Goal: Information Seeking & Learning: Learn about a topic

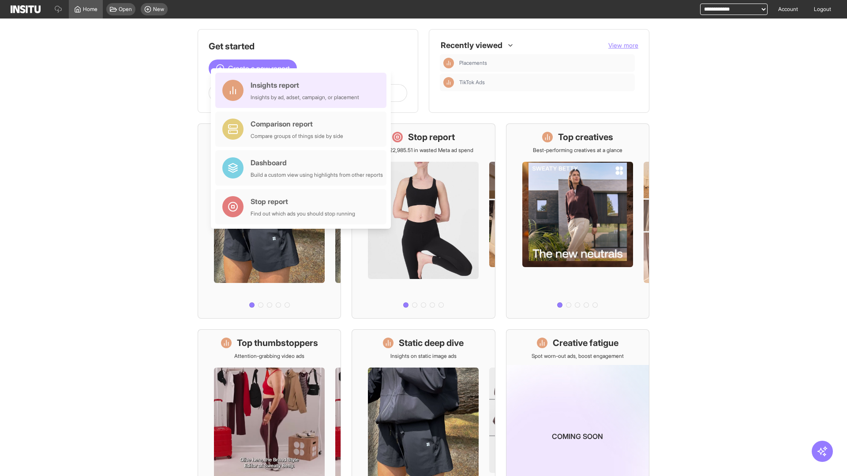
click at [303, 90] on div "Insights report Insights by ad, adset, campaign, or placement" at bounding box center [305, 90] width 109 height 21
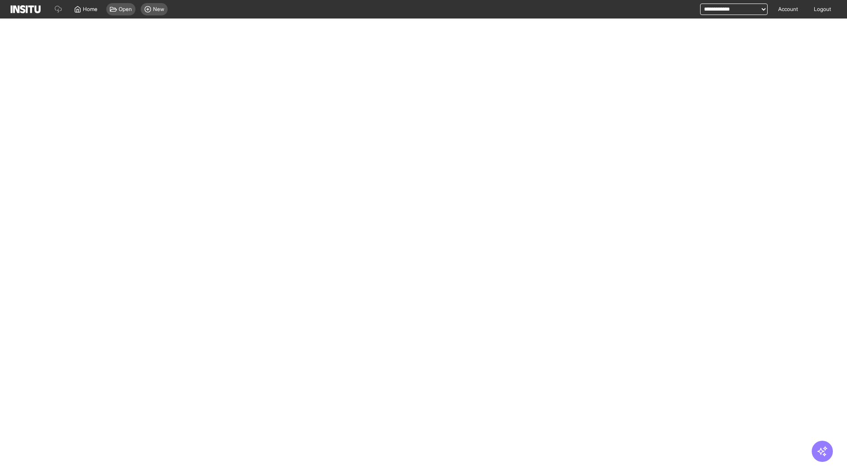
select select "**"
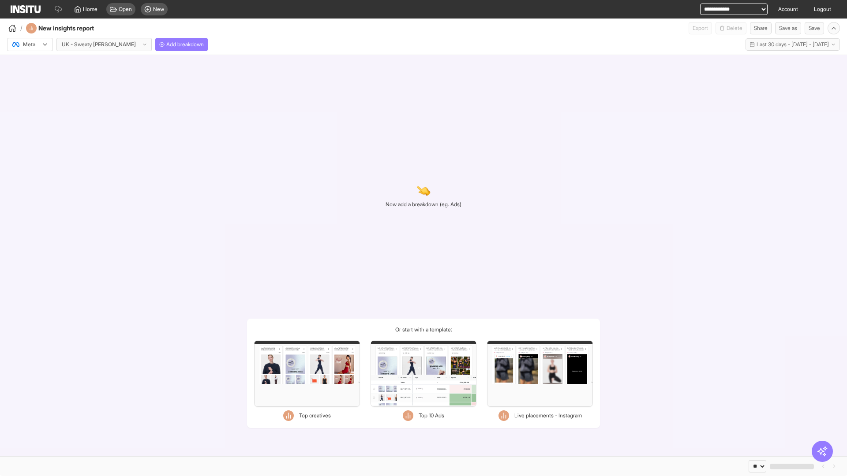
click at [30, 45] on div at bounding box center [23, 44] width 25 height 9
click at [32, 79] on span "TikTok" at bounding box center [30, 79] width 15 height 8
